Goal: Task Accomplishment & Management: Manage account settings

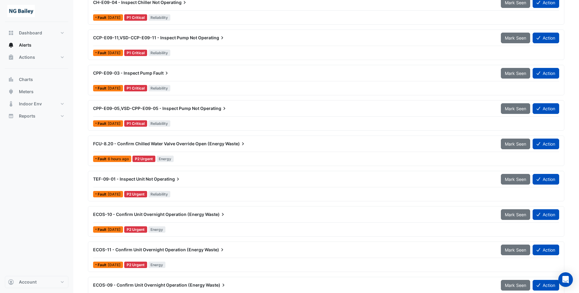
scroll to position [30, 0]
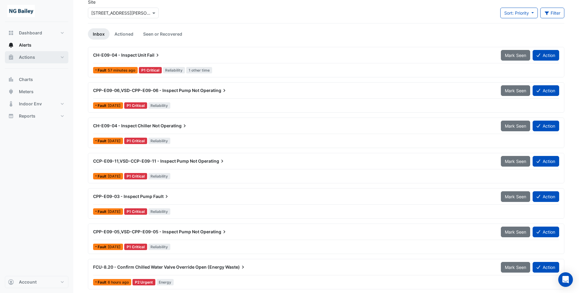
click at [27, 58] on span "Actions" at bounding box center [27, 57] width 16 height 6
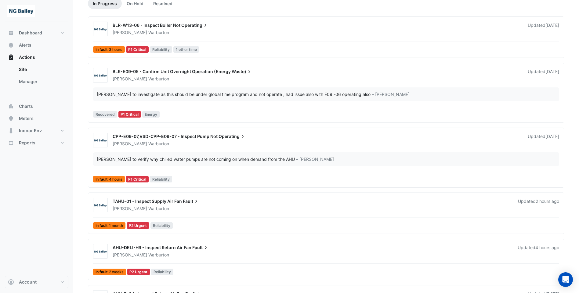
scroll to position [91, 0]
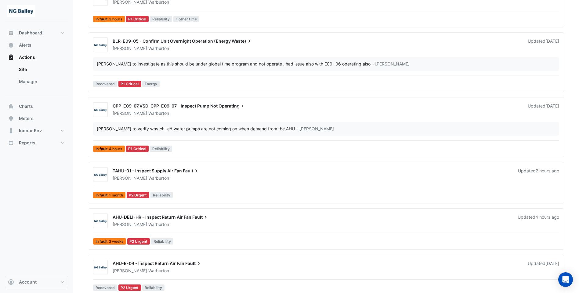
click at [157, 174] on div "TAHU-01 - Inspect Supply Air Fan Fault" at bounding box center [312, 171] width 398 height 7
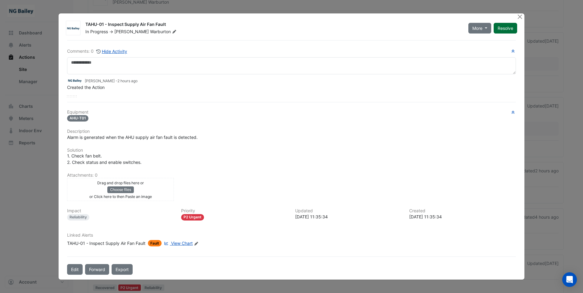
click at [505, 27] on button "Resolve" at bounding box center [505, 28] width 23 height 11
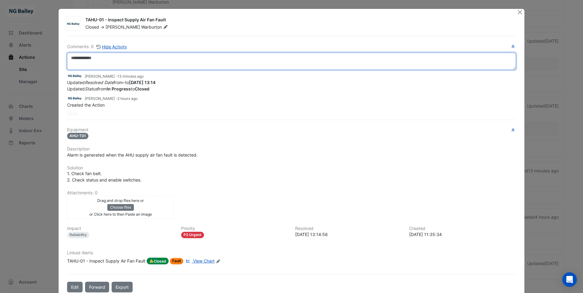
click at [133, 66] on textarea at bounding box center [291, 61] width 449 height 17
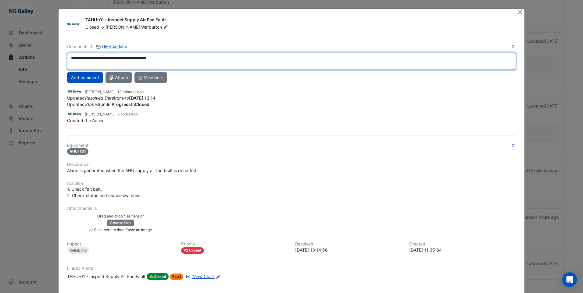
drag, startPoint x: 135, startPoint y: 56, endPoint x: 152, endPoint y: 54, distance: 17.3
click at [153, 54] on textarea "**********" at bounding box center [291, 61] width 449 height 17
click at [137, 58] on textarea "**********" at bounding box center [291, 61] width 449 height 17
type textarea "**********"
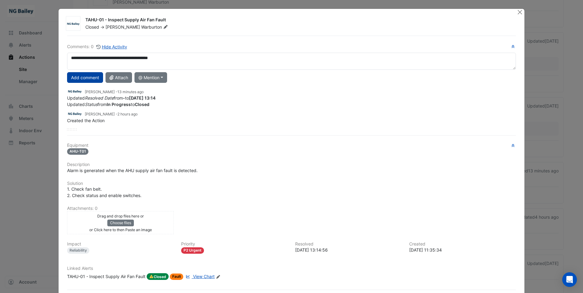
click at [88, 81] on button "Add comment" at bounding box center [85, 77] width 36 height 11
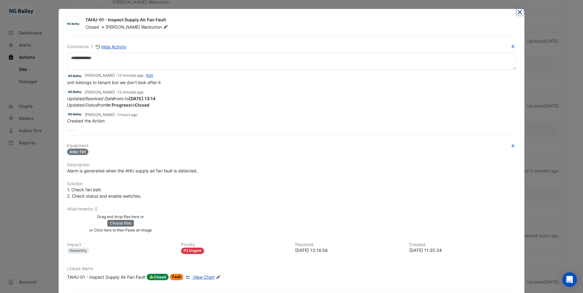
click at [518, 12] on button "Close" at bounding box center [520, 12] width 6 height 6
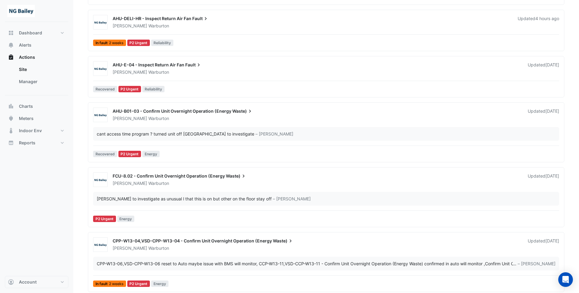
scroll to position [91, 0]
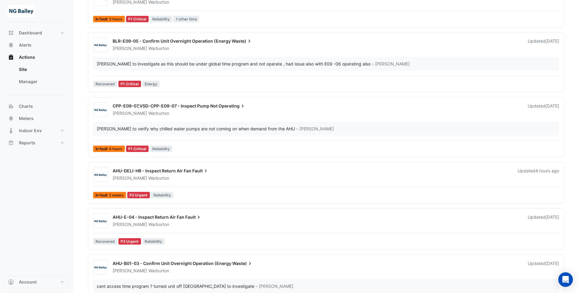
click at [148, 177] on div "Roy Warburton" at bounding box center [311, 178] width 399 height 6
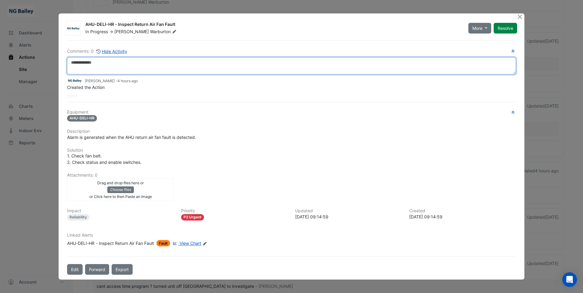
click at [98, 61] on textarea at bounding box center [291, 65] width 449 height 17
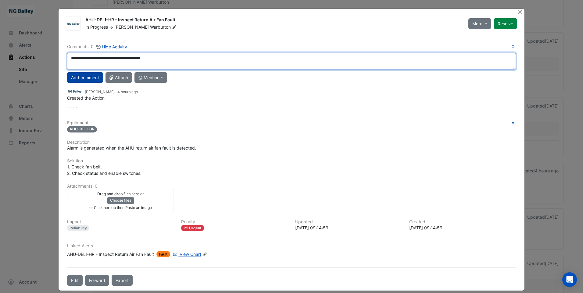
type textarea "**********"
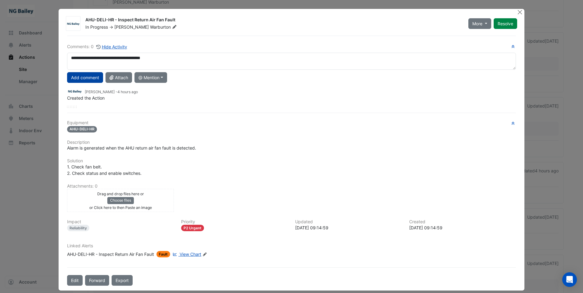
click at [91, 78] on button "Add comment" at bounding box center [85, 77] width 36 height 11
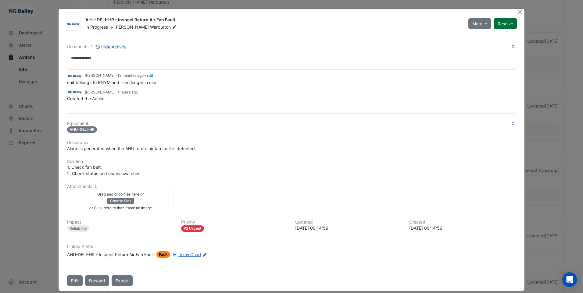
click at [510, 23] on button "Resolve" at bounding box center [505, 23] width 23 height 11
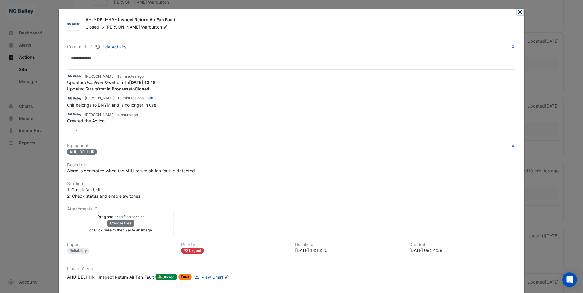
click at [518, 13] on button "Close" at bounding box center [520, 12] width 6 height 6
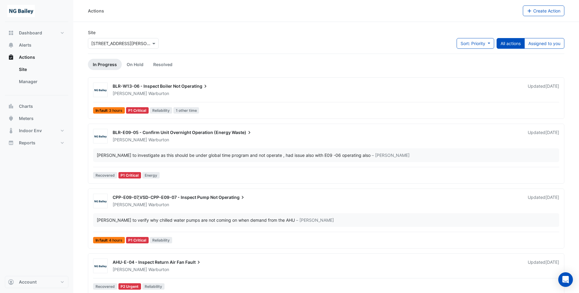
click at [180, 91] on div "Roy Warburton" at bounding box center [316, 94] width 409 height 6
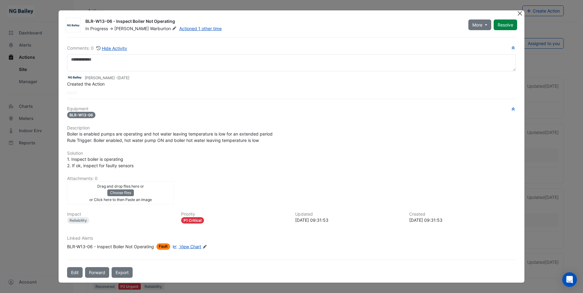
click at [519, 13] on button "Close" at bounding box center [520, 13] width 6 height 6
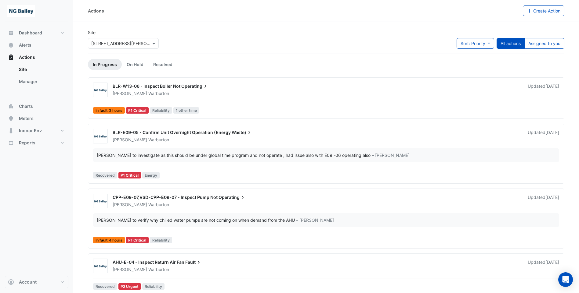
click at [311, 69] on ul "In Progress On Hold Resolved" at bounding box center [326, 64] width 476 height 11
click at [24, 46] on span "Alerts" at bounding box center [25, 45] width 13 height 6
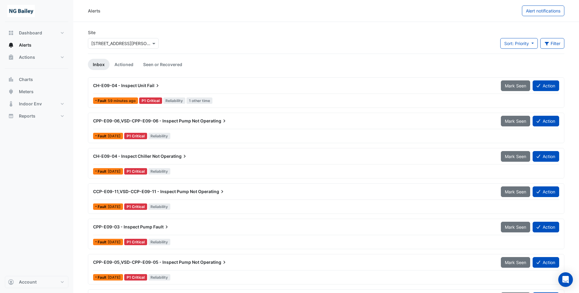
click at [120, 241] on span "2 weeks ago" at bounding box center [114, 242] width 13 height 5
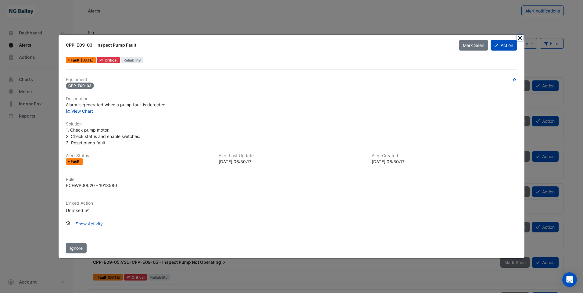
click at [519, 41] on button "Close" at bounding box center [520, 38] width 6 height 6
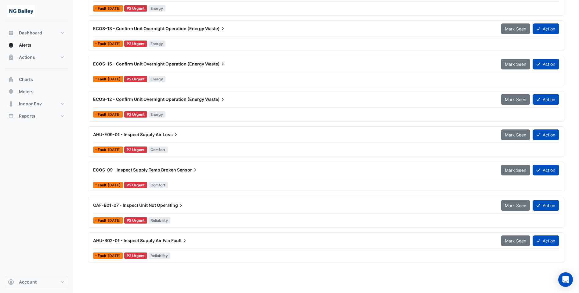
scroll to position [488, 0]
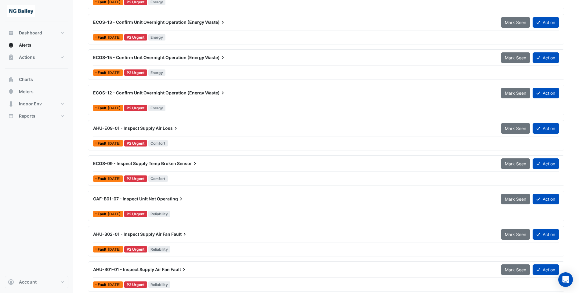
click at [201, 128] on div "AHU-E09-01 - Inspect Supply Air Loss" at bounding box center [293, 128] width 400 height 6
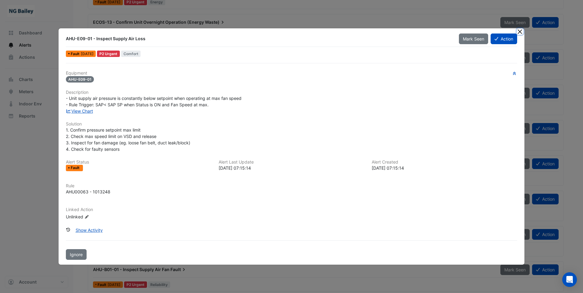
click at [521, 32] on button "Close" at bounding box center [520, 31] width 6 height 6
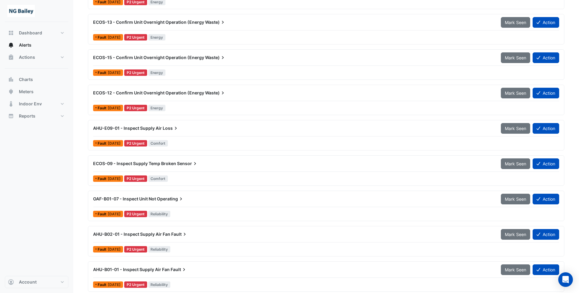
click at [259, 203] on div "OAF-B01-07 - Inspect Unit Not Operating" at bounding box center [292, 199] width 407 height 11
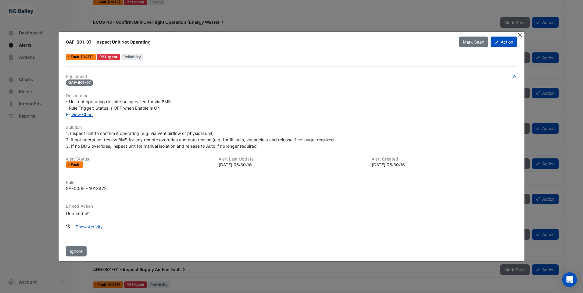
click at [522, 36] on button "Close" at bounding box center [520, 35] width 6 height 6
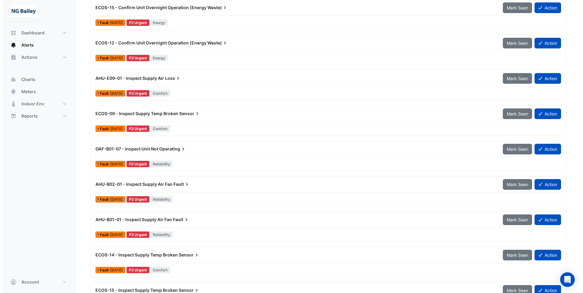
scroll to position [549, 0]
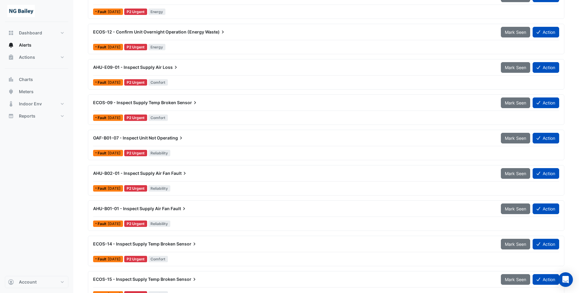
click at [251, 172] on div "AHU-B02-01 - Inspect Supply Air Fan Fault" at bounding box center [293, 173] width 400 height 6
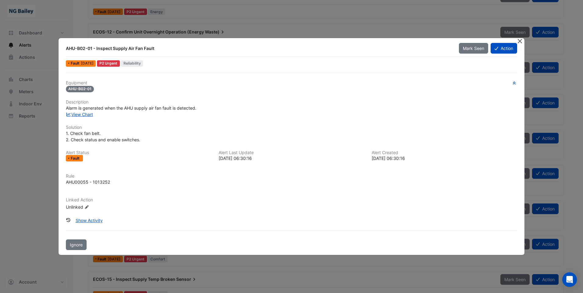
click at [520, 40] on button "Close" at bounding box center [520, 41] width 6 height 6
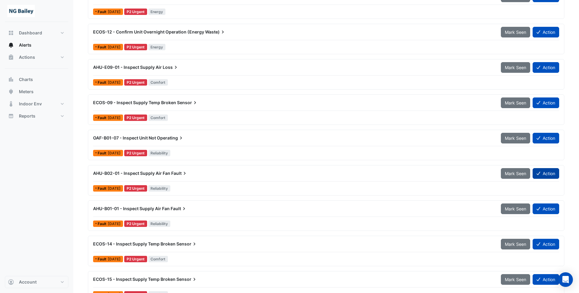
click at [542, 173] on button "Action" at bounding box center [545, 173] width 27 height 11
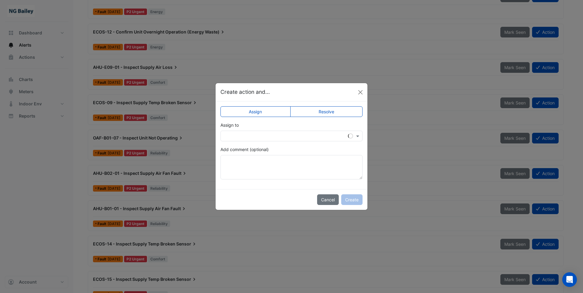
click at [254, 134] on input "text" at bounding box center [285, 136] width 123 height 6
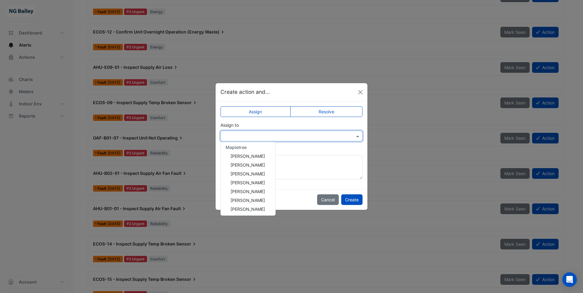
scroll to position [73, 0]
click at [248, 208] on span "Roy Warburton" at bounding box center [248, 208] width 34 height 5
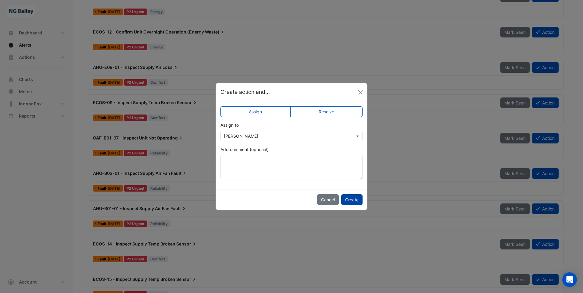
click at [353, 200] on button "Create" at bounding box center [351, 200] width 21 height 11
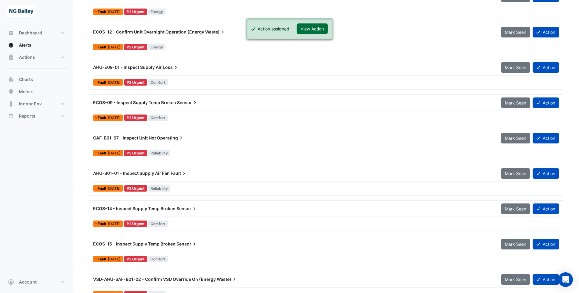
click at [321, 30] on button "View Action" at bounding box center [311, 28] width 31 height 11
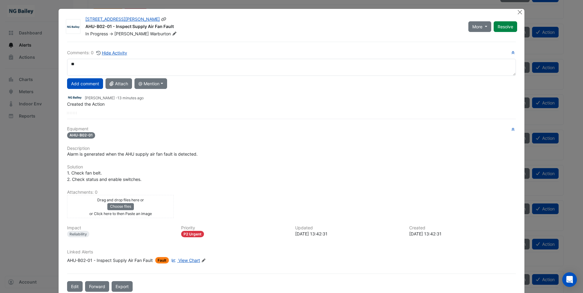
type textarea "*"
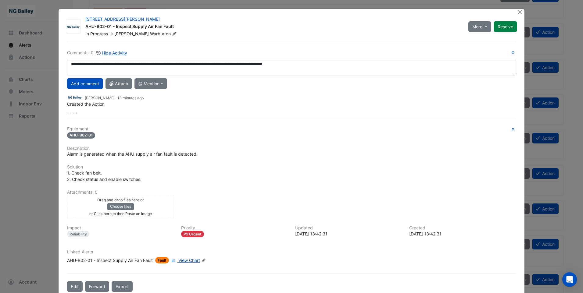
click at [121, 65] on textarea "**********" at bounding box center [291, 67] width 449 height 17
click at [133, 65] on textarea "**********" at bounding box center [291, 67] width 449 height 17
click at [130, 65] on textarea "**********" at bounding box center [291, 67] width 449 height 17
type textarea "**********"
click at [87, 83] on button "Add comment" at bounding box center [85, 83] width 36 height 11
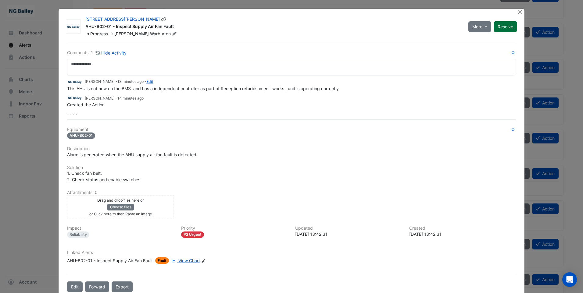
click at [507, 26] on button "Resolve" at bounding box center [505, 26] width 23 height 11
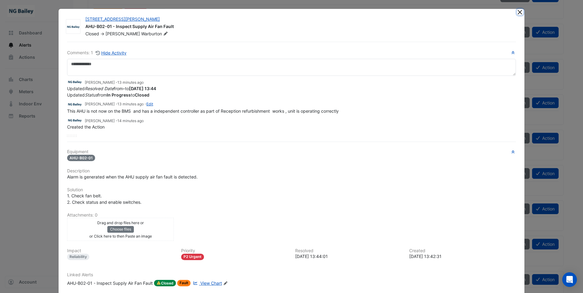
click at [517, 12] on button "Close" at bounding box center [520, 12] width 6 height 6
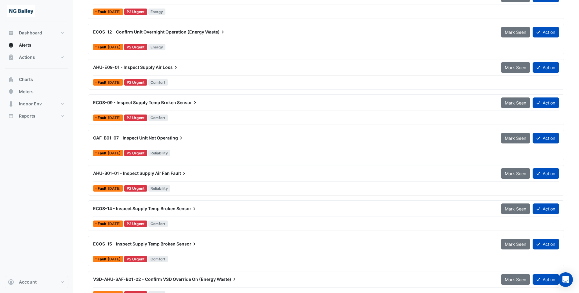
click at [257, 173] on div "AHU-B01-01 - Inspect Supply Air Fan Fault" at bounding box center [293, 173] width 400 height 6
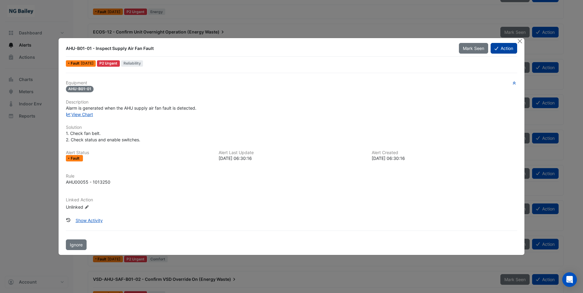
click at [508, 52] on button "Action" at bounding box center [504, 48] width 27 height 11
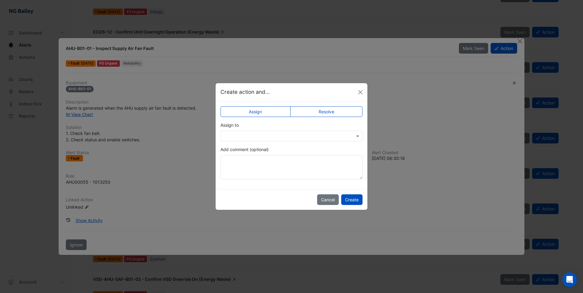
click at [263, 136] on input "text" at bounding box center [285, 136] width 123 height 6
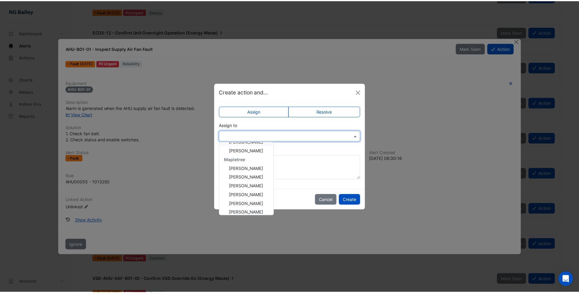
scroll to position [73, 0]
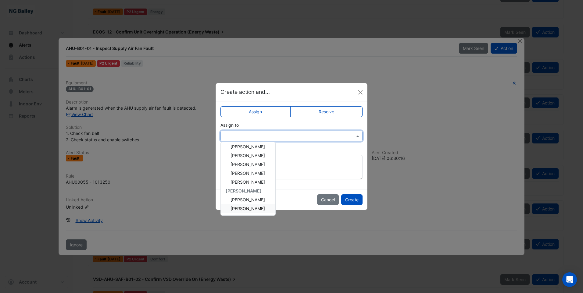
click at [257, 207] on span "Roy Warburton" at bounding box center [248, 208] width 34 height 5
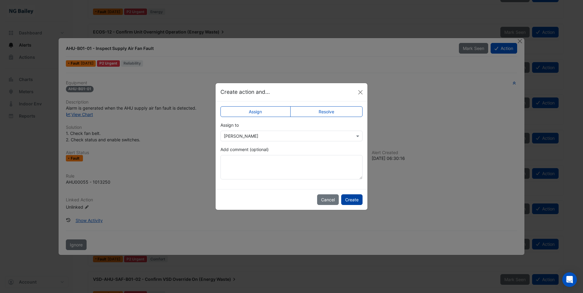
click at [348, 199] on button "Create" at bounding box center [351, 200] width 21 height 11
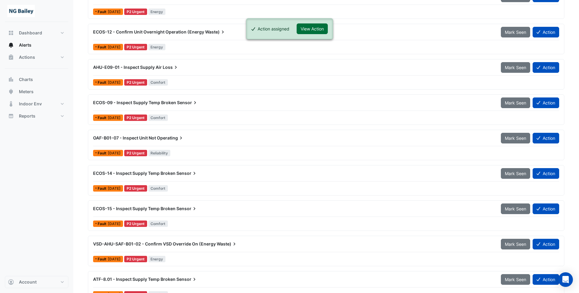
click at [311, 27] on button "View Action" at bounding box center [311, 28] width 31 height 11
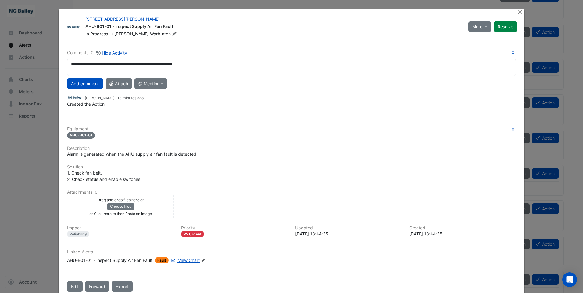
click at [188, 65] on textarea "**********" at bounding box center [291, 67] width 449 height 17
click at [166, 64] on textarea "**********" at bounding box center [291, 67] width 449 height 17
drag, startPoint x: 105, startPoint y: 63, endPoint x: 97, endPoint y: 66, distance: 9.1
click at [84, 73] on textarea "**********" at bounding box center [291, 67] width 449 height 17
click at [100, 64] on textarea "**********" at bounding box center [291, 67] width 449 height 17
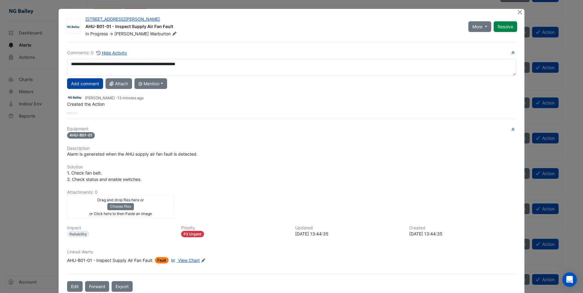
type textarea "**********"
click at [80, 81] on button "Add comment" at bounding box center [85, 83] width 36 height 11
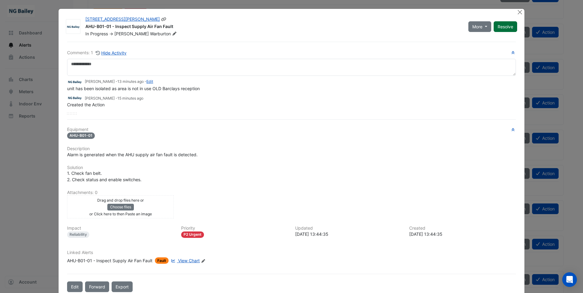
click at [507, 27] on button "Resolve" at bounding box center [505, 26] width 23 height 11
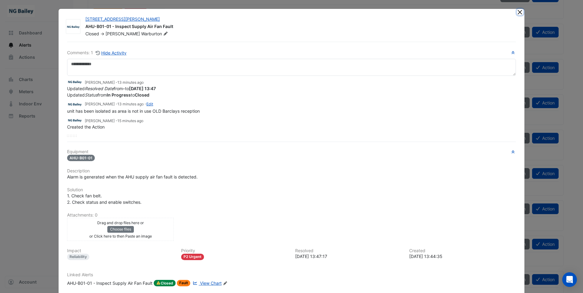
click at [517, 14] on button "Close" at bounding box center [520, 12] width 6 height 6
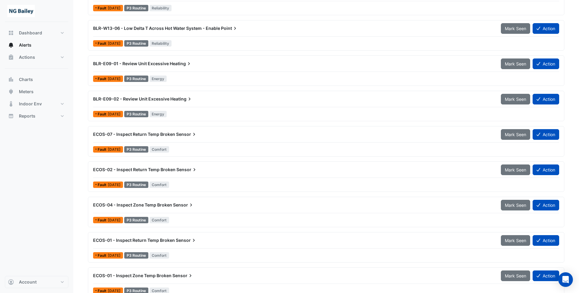
scroll to position [1281, 0]
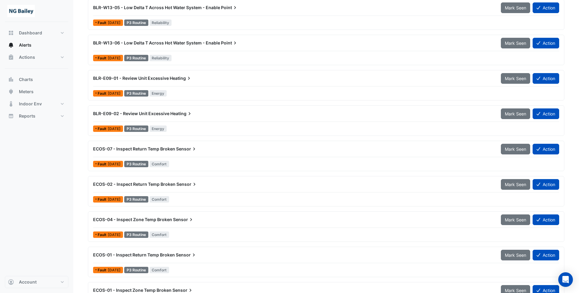
click at [212, 150] on div "ECOS-07 - Inspect Return Temp Broken Sensor" at bounding box center [293, 149] width 400 height 6
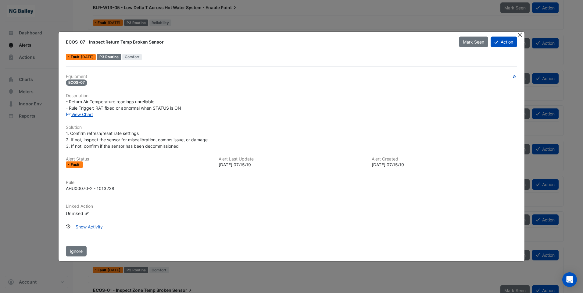
click at [522, 35] on button "Close" at bounding box center [520, 35] width 6 height 6
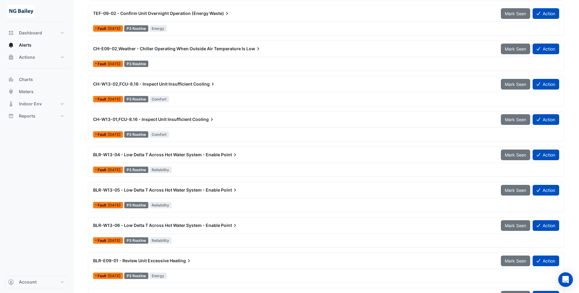
scroll to position [1128, 0]
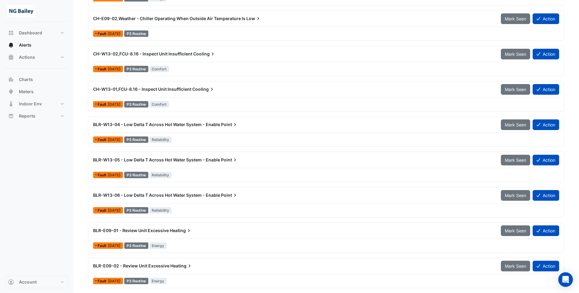
click at [256, 196] on div "BLR-W13-06 - Low Delta T Across Hot Water System - Enable Point" at bounding box center [293, 195] width 400 height 6
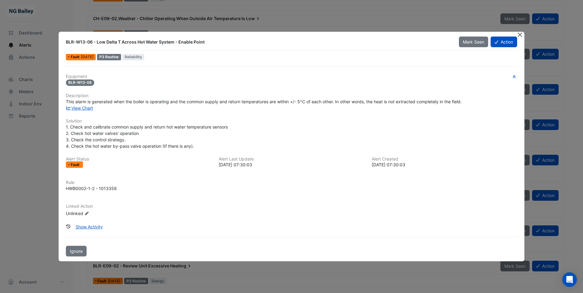
click at [518, 35] on button "Close" at bounding box center [520, 35] width 6 height 6
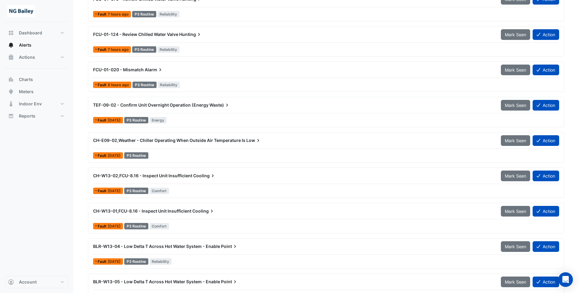
scroll to position [945, 0]
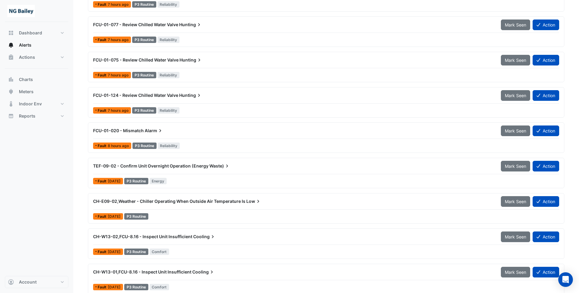
click at [296, 168] on div "TEF-09-02 - Confirm Unit Overnight Operation (Energy Waste)" at bounding box center [293, 166] width 400 height 6
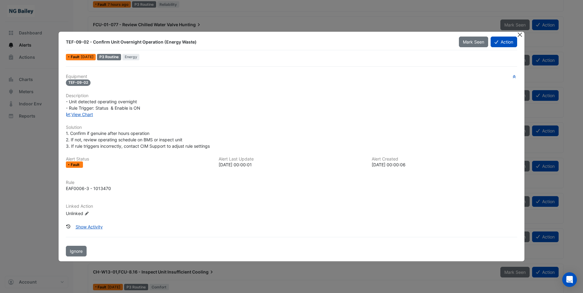
click at [518, 35] on button "Close" at bounding box center [520, 35] width 6 height 6
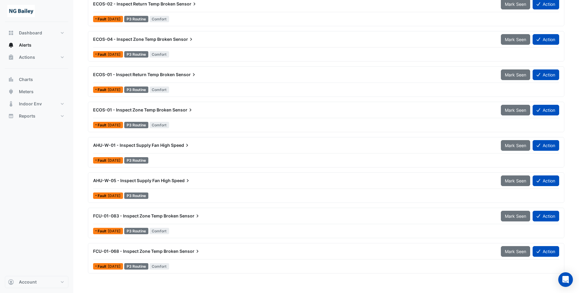
scroll to position [1464, 0]
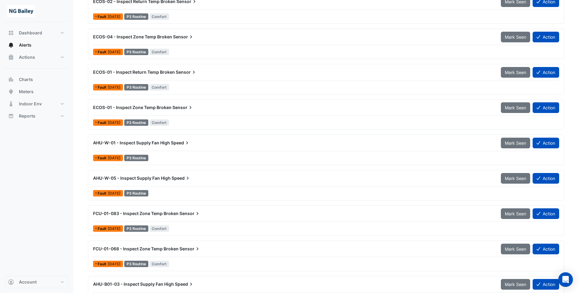
click at [212, 143] on div "AHU-W-01 - Inspect Supply Fan High Speed" at bounding box center [293, 143] width 400 height 6
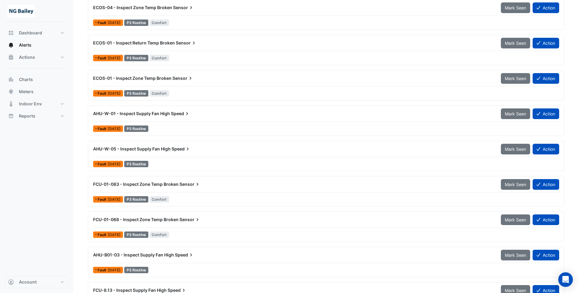
scroll to position [1492, 0]
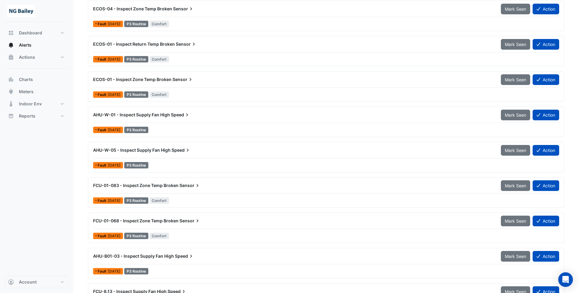
click at [187, 150] on icon at bounding box center [188, 150] width 6 height 6
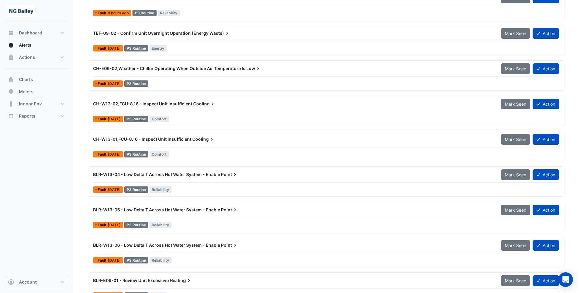
scroll to position [1034, 0]
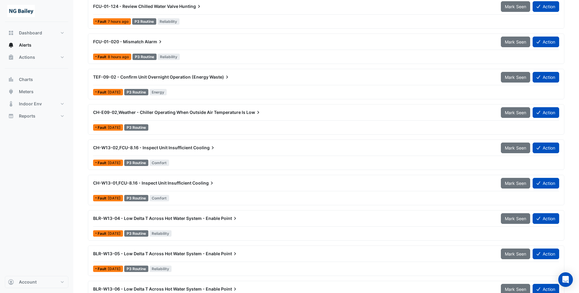
click at [170, 182] on span "CH-W13-01,FCU-8.16 - Inspect Unit Insufficient" at bounding box center [142, 183] width 98 height 5
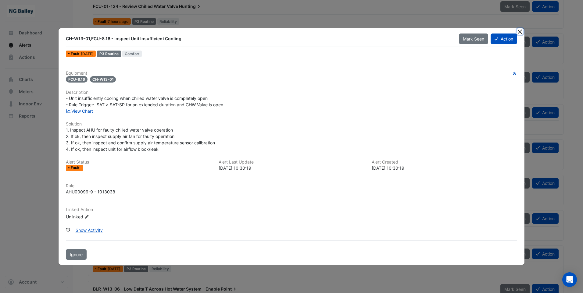
click at [521, 32] on button "Close" at bounding box center [520, 31] width 6 height 6
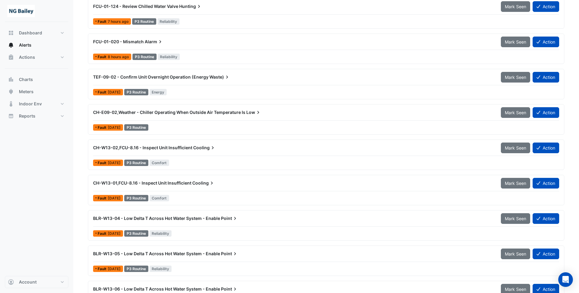
click at [233, 183] on div "CH-W13-01,FCU-8.16 - Inspect Unit Insufficient Cooling" at bounding box center [293, 183] width 400 height 6
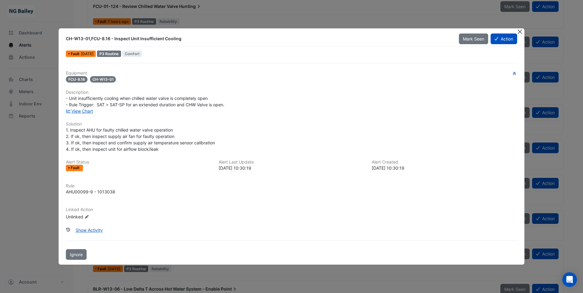
click at [522, 32] on button "Close" at bounding box center [520, 31] width 6 height 6
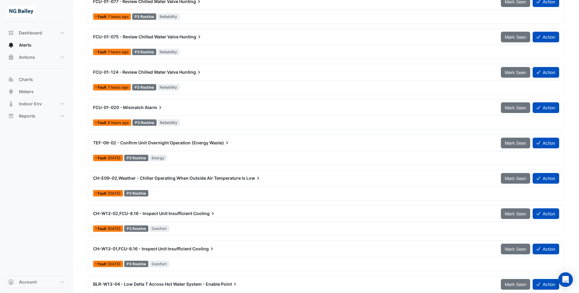
scroll to position [943, 0]
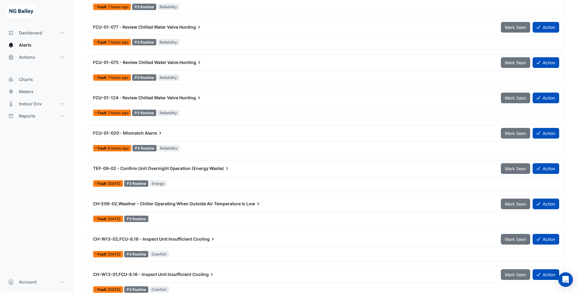
click at [169, 131] on div "FCU-01-020 - Mismatch Alarm" at bounding box center [293, 133] width 400 height 6
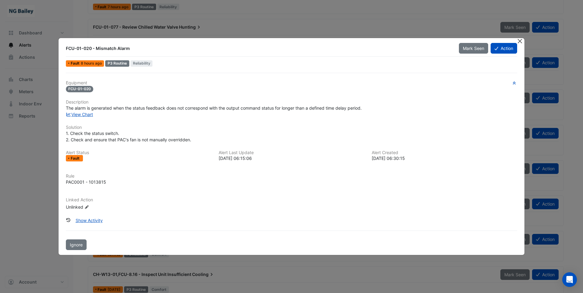
click at [521, 42] on button "Close" at bounding box center [520, 41] width 6 height 6
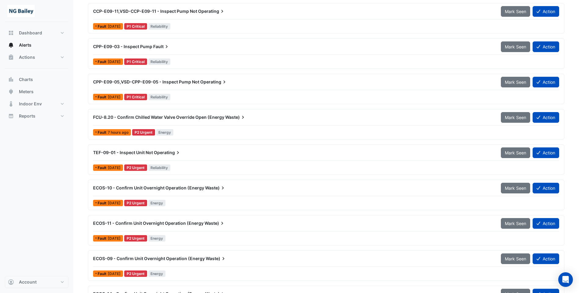
scroll to position [28, 0]
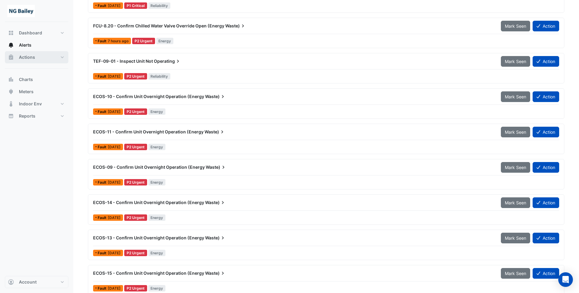
click at [25, 59] on span "Actions" at bounding box center [27, 57] width 16 height 6
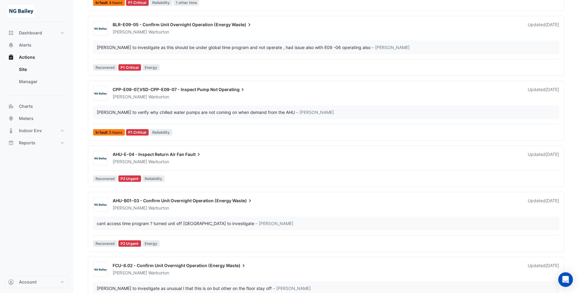
scroll to position [122, 0]
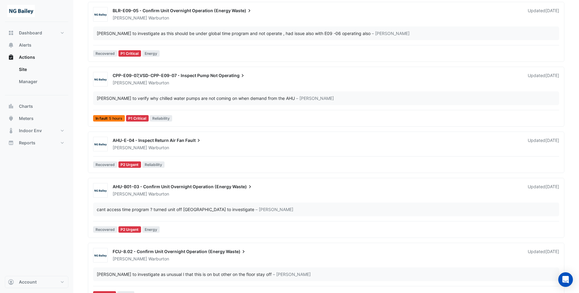
click at [213, 143] on div "AHU-E-04 - Inspect Return Air Fan Fault" at bounding box center [316, 141] width 407 height 7
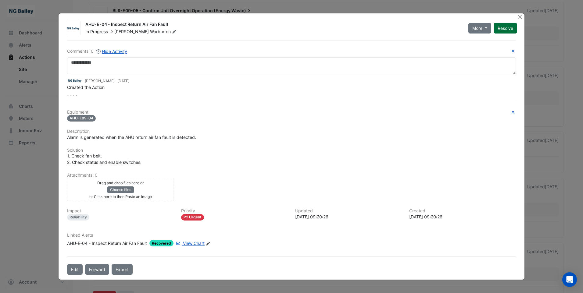
click at [509, 30] on button "Resolve" at bounding box center [505, 28] width 23 height 11
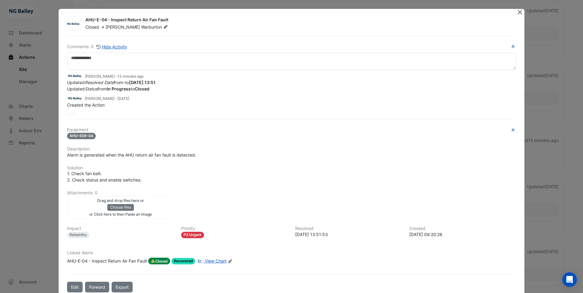
click at [520, 16] on div "AHU-E-04 - Inspect Return Air Fan Fault Closed -> Roy Warburton Comments: 0 Hid…" at bounding box center [292, 153] width 466 height 289
click at [518, 13] on button "Close" at bounding box center [520, 12] width 6 height 6
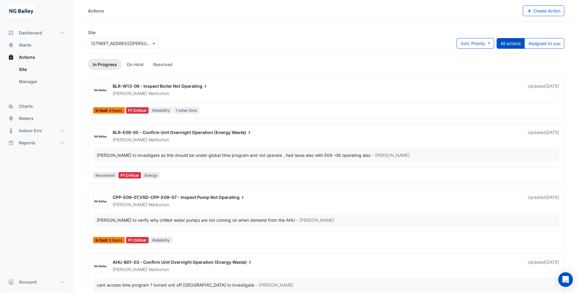
click at [236, 92] on div "Roy Warburton" at bounding box center [316, 94] width 409 height 6
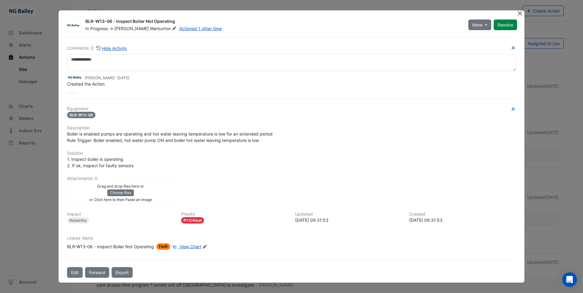
click at [521, 13] on button "Close" at bounding box center [520, 13] width 6 height 6
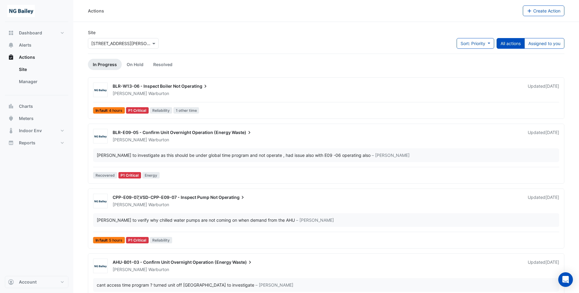
click at [188, 114] on div "In fault 4 hours P1 Critical Reliability 1 other time" at bounding box center [325, 111] width 467 height 9
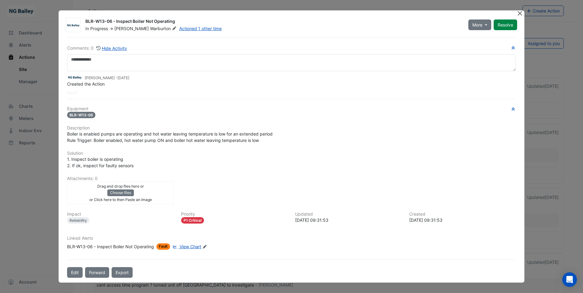
click at [521, 15] on button "Close" at bounding box center [520, 13] width 6 height 6
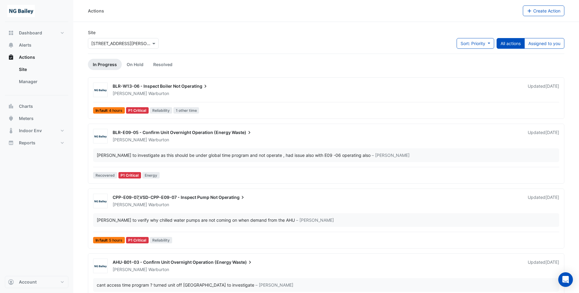
click at [306, 83] on div "BLR-W13-06 - Inspect Boiler Not Operating Roy Warburton Updated 1 week ago" at bounding box center [335, 89] width 453 height 16
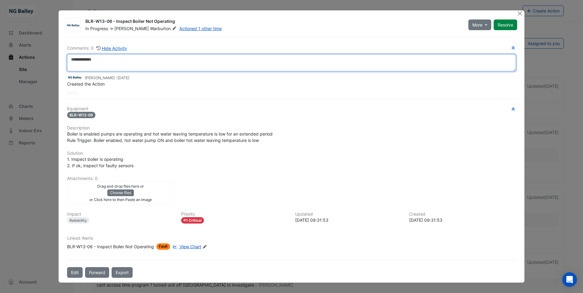
click at [102, 64] on textarea at bounding box center [291, 62] width 449 height 17
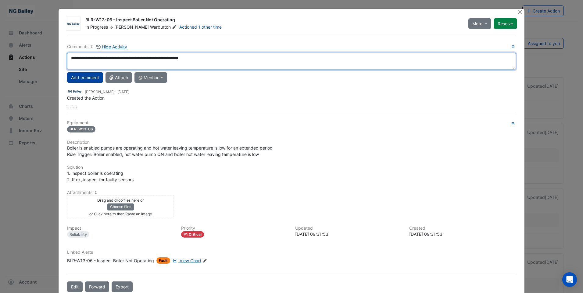
type textarea "**********"
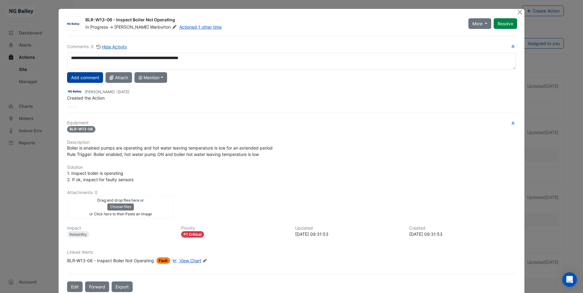
click at [79, 80] on button "Add comment" at bounding box center [85, 77] width 36 height 11
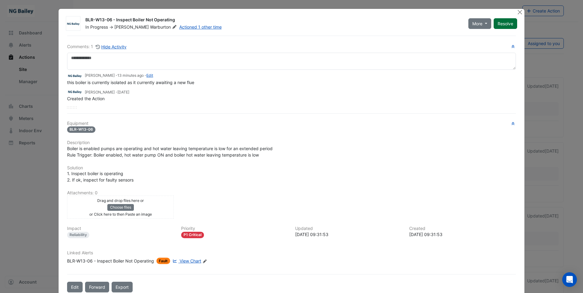
click at [507, 26] on button "Resolve" at bounding box center [505, 23] width 23 height 11
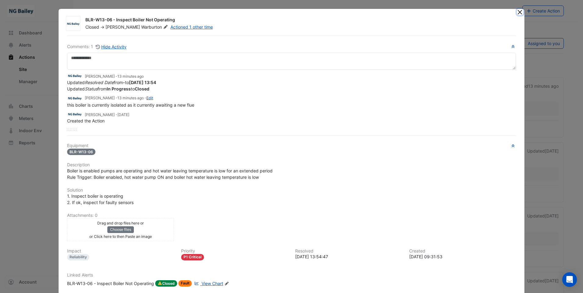
click at [518, 11] on button "Close" at bounding box center [520, 12] width 6 height 6
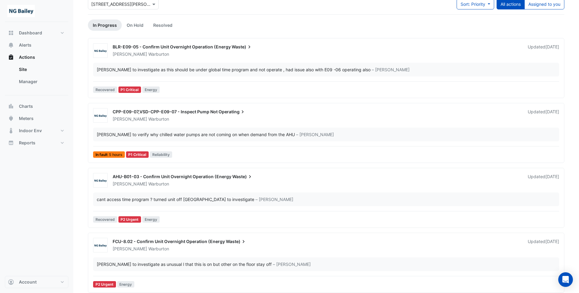
scroll to position [91, 0]
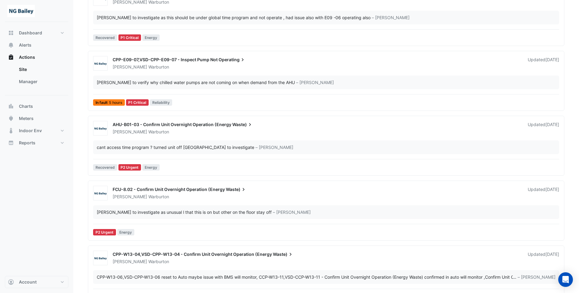
click at [361, 125] on div "AHU-B01-03 - Confirm Unit Overnight Operation (Energy Waste)" at bounding box center [316, 125] width 407 height 7
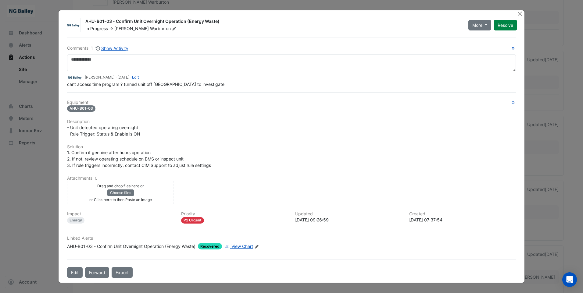
click at [244, 246] on span "View Chart" at bounding box center [242, 246] width 22 height 5
click at [518, 13] on button "Close" at bounding box center [520, 13] width 6 height 6
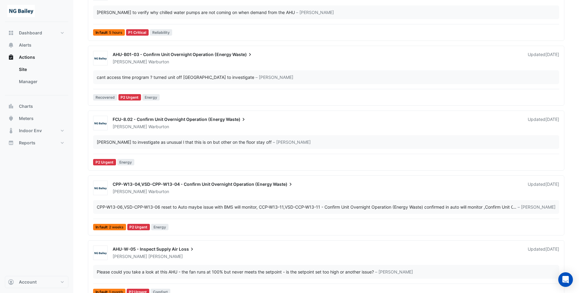
scroll to position [213, 0]
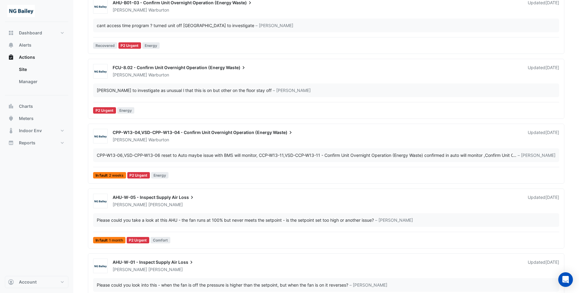
click at [163, 190] on div "AHU-W-05 - Inspect Supply Air Loss Jeff Martin Updated 2 weeks ago Please could…" at bounding box center [326, 219] width 476 height 60
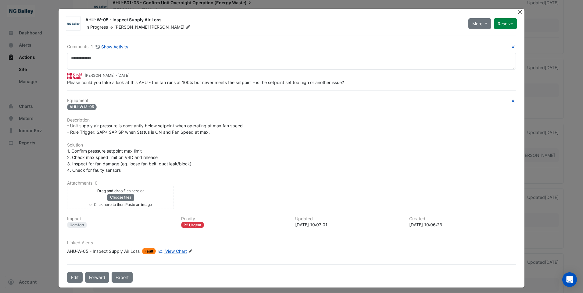
click at [517, 14] on button "Close" at bounding box center [520, 12] width 6 height 6
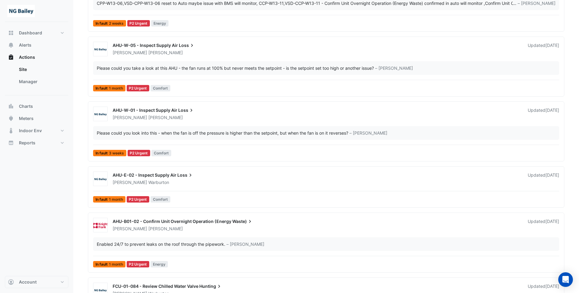
scroll to position [366, 0]
click at [281, 226] on div "John Hughes" at bounding box center [316, 229] width 409 height 6
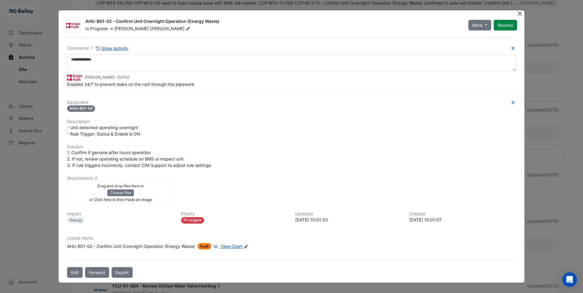
click at [521, 15] on button "Close" at bounding box center [520, 13] width 6 height 6
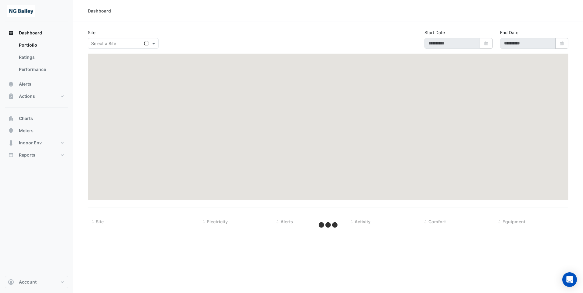
type input "**********"
select select "**"
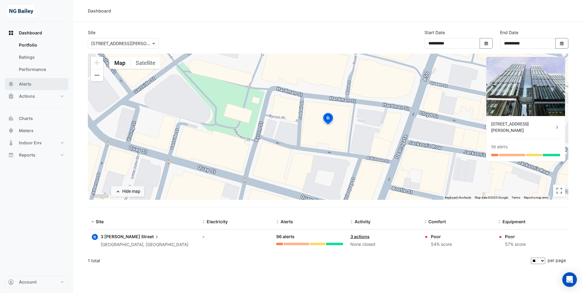
click at [27, 85] on span "Alerts" at bounding box center [25, 84] width 13 height 6
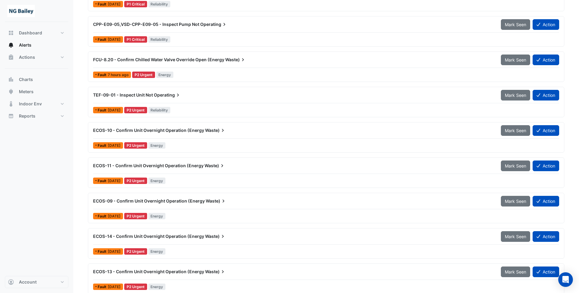
scroll to position [213, 0]
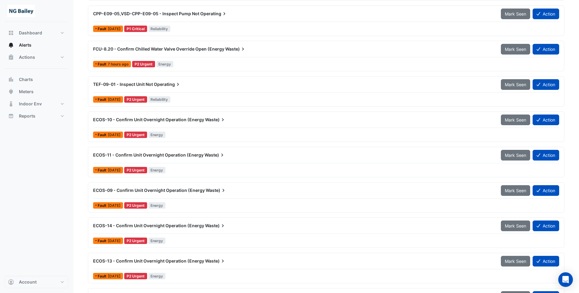
click at [153, 195] on div "ECOS-09 - Confirm Unit Overnight Operation (Energy Waste)" at bounding box center [292, 190] width 407 height 11
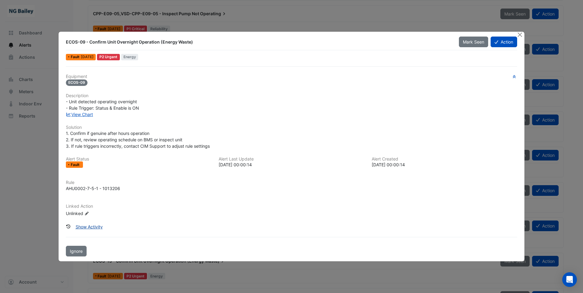
click at [95, 229] on button "Show Activity" at bounding box center [89, 227] width 35 height 11
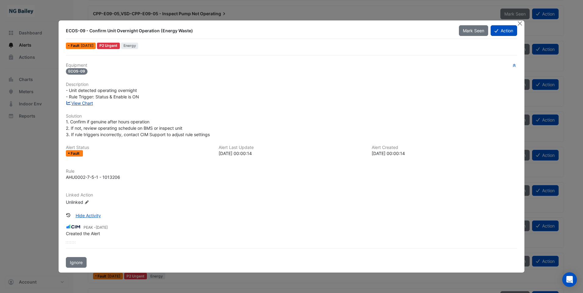
click at [93, 104] on link "View Chart" at bounding box center [79, 103] width 27 height 5
click at [521, 24] on button "Close" at bounding box center [520, 23] width 6 height 6
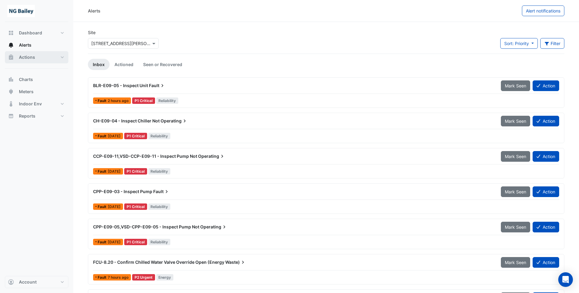
click at [26, 58] on span "Actions" at bounding box center [27, 57] width 16 height 6
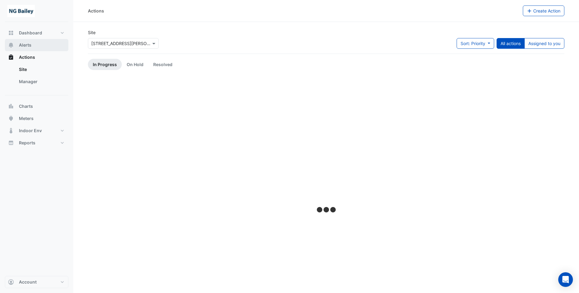
click at [26, 46] on span "Alerts" at bounding box center [25, 45] width 13 height 6
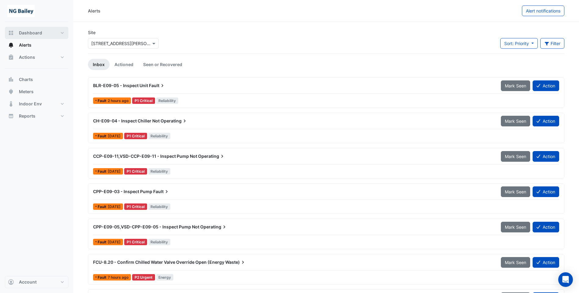
click at [30, 35] on span "Dashboard" at bounding box center [30, 33] width 23 height 6
select select "**"
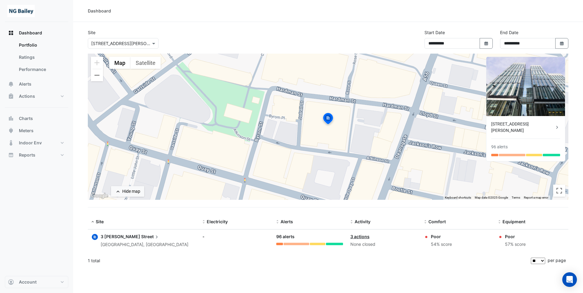
click at [267, 258] on div "1 total" at bounding box center [309, 260] width 442 height 15
drag, startPoint x: 357, startPoint y: 236, endPoint x: 388, endPoint y: 239, distance: 31.2
click at [357, 236] on link "3 actions" at bounding box center [359, 236] width 19 height 5
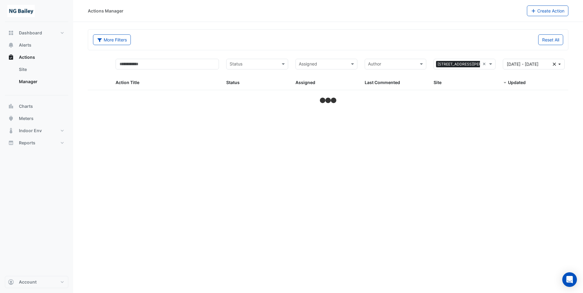
select select "**"
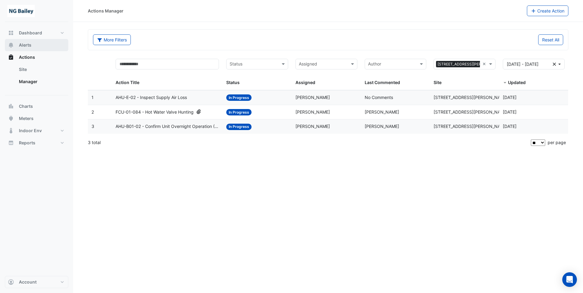
click at [30, 44] on span "Alerts" at bounding box center [25, 45] width 13 height 6
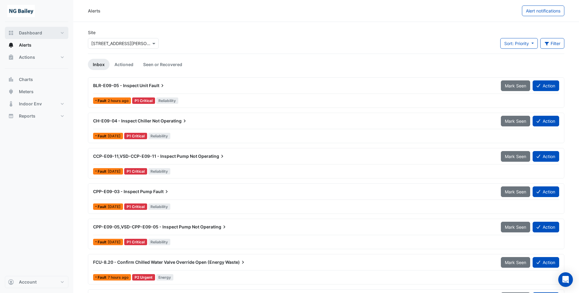
click at [38, 32] on span "Dashboard" at bounding box center [30, 33] width 23 height 6
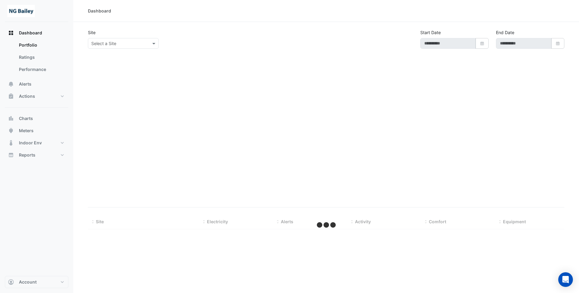
type input "**********"
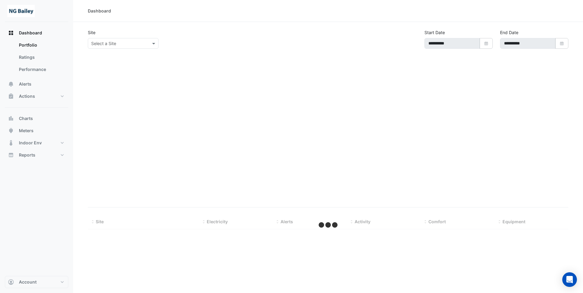
select select "**"
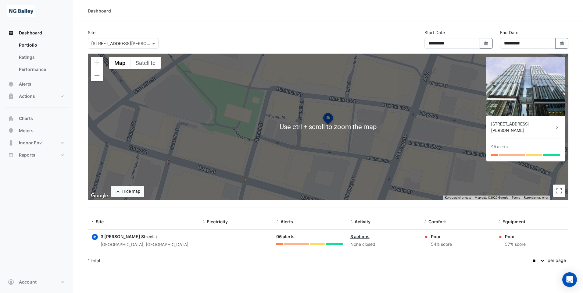
click at [328, 265] on div "1 total" at bounding box center [309, 260] width 442 height 15
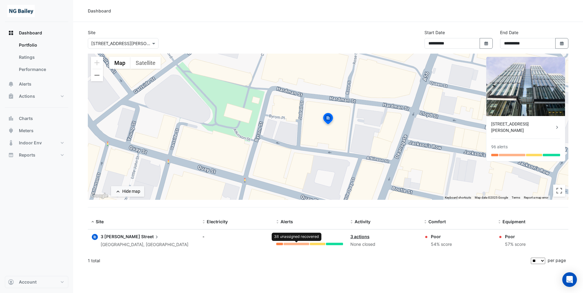
click at [298, 244] on div at bounding box center [297, 244] width 26 height 2
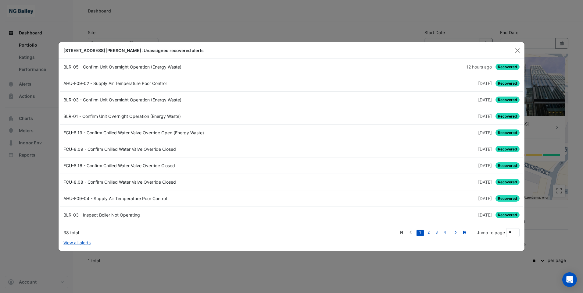
click at [119, 131] on div "FCU-8.19 - Confirm Chilled Water Valve Override Open (Energy Waste)" at bounding box center [176, 133] width 232 height 6
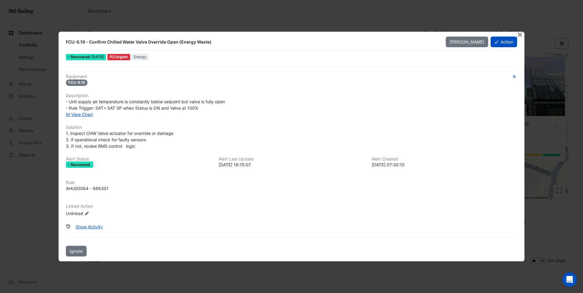
click at [519, 35] on button "Close" at bounding box center [520, 35] width 6 height 6
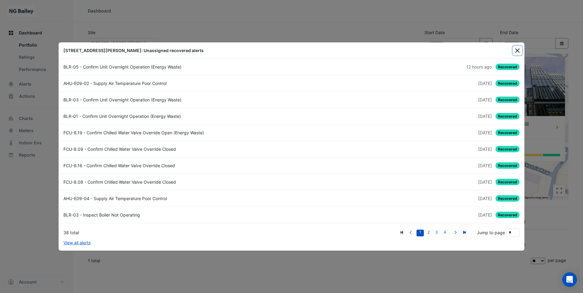
click at [518, 50] on button "Close" at bounding box center [517, 50] width 9 height 9
